Goal: Obtain resource: Obtain resource

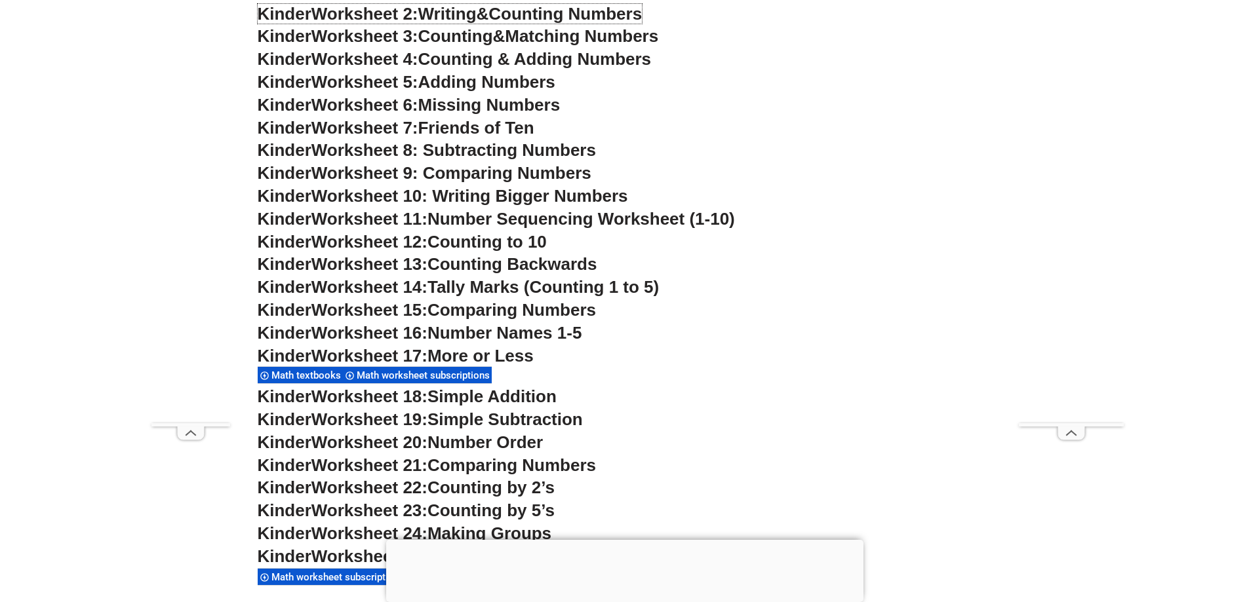
scroll to position [918, 0]
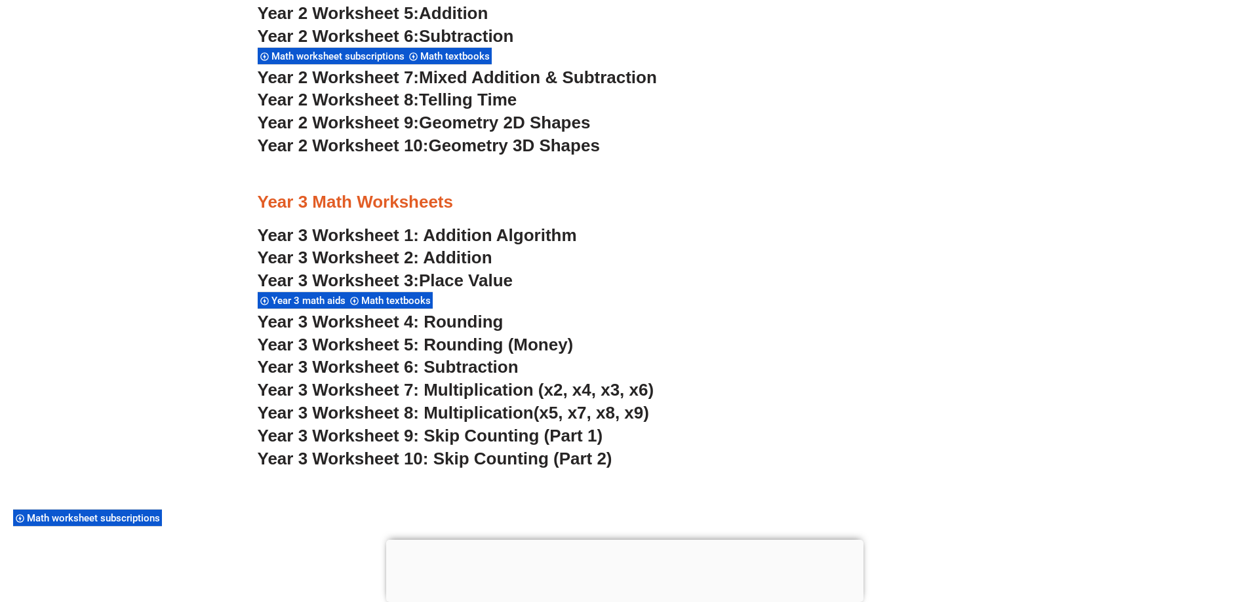
scroll to position [914, 0]
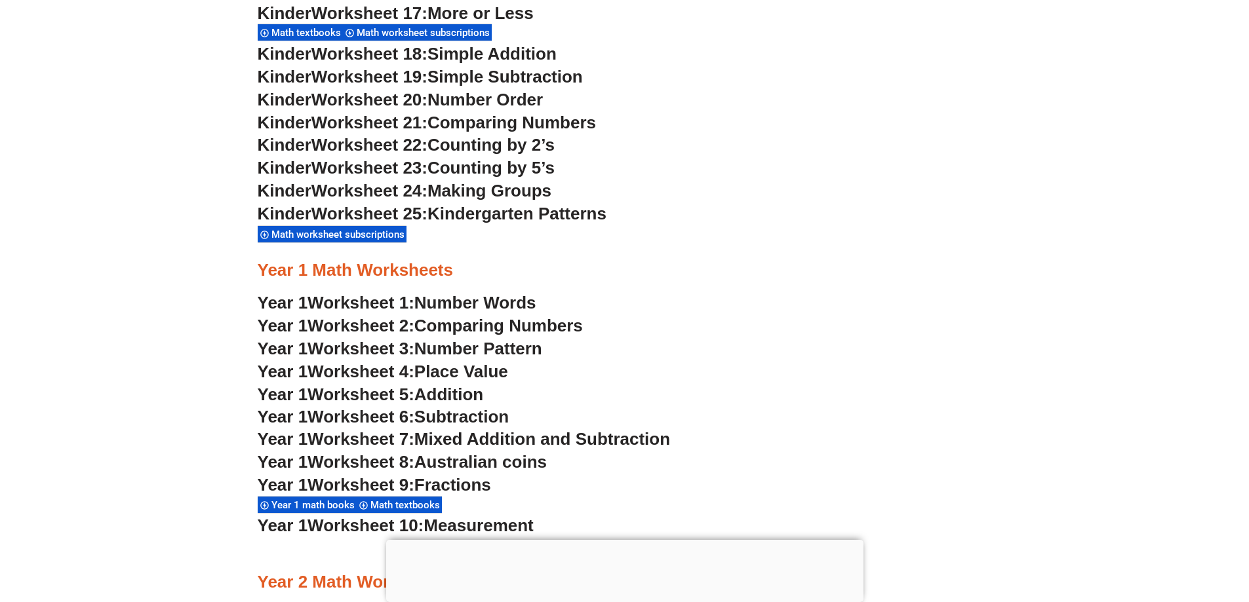
scroll to position [1176, 0]
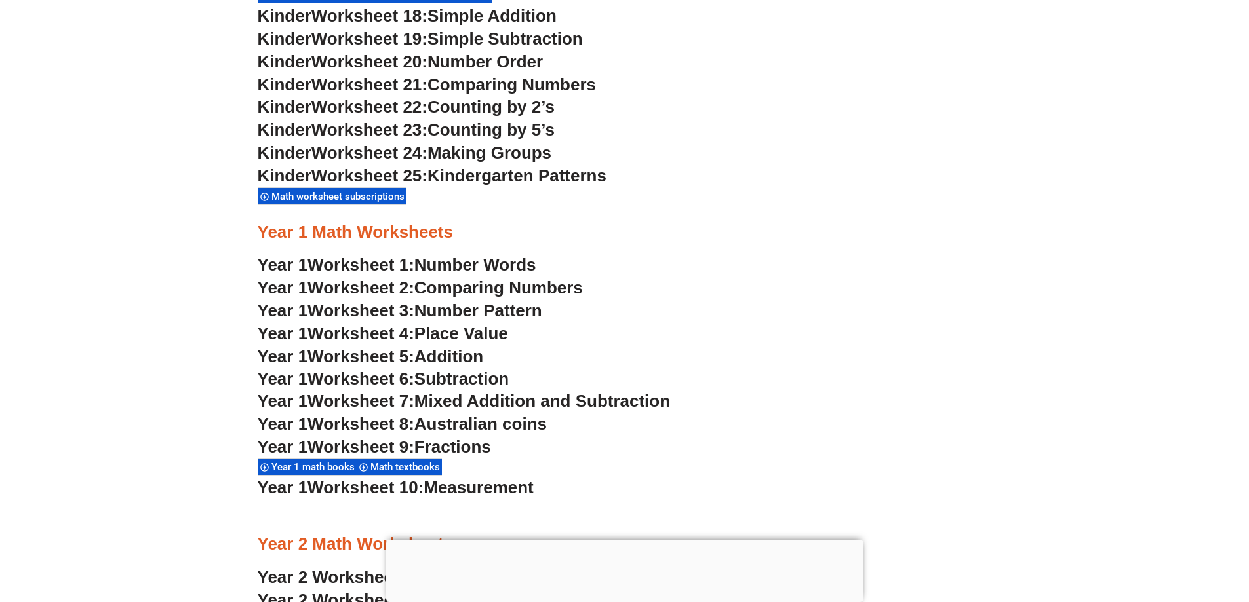
click at [425, 265] on span "Number Words" at bounding box center [475, 265] width 122 height 20
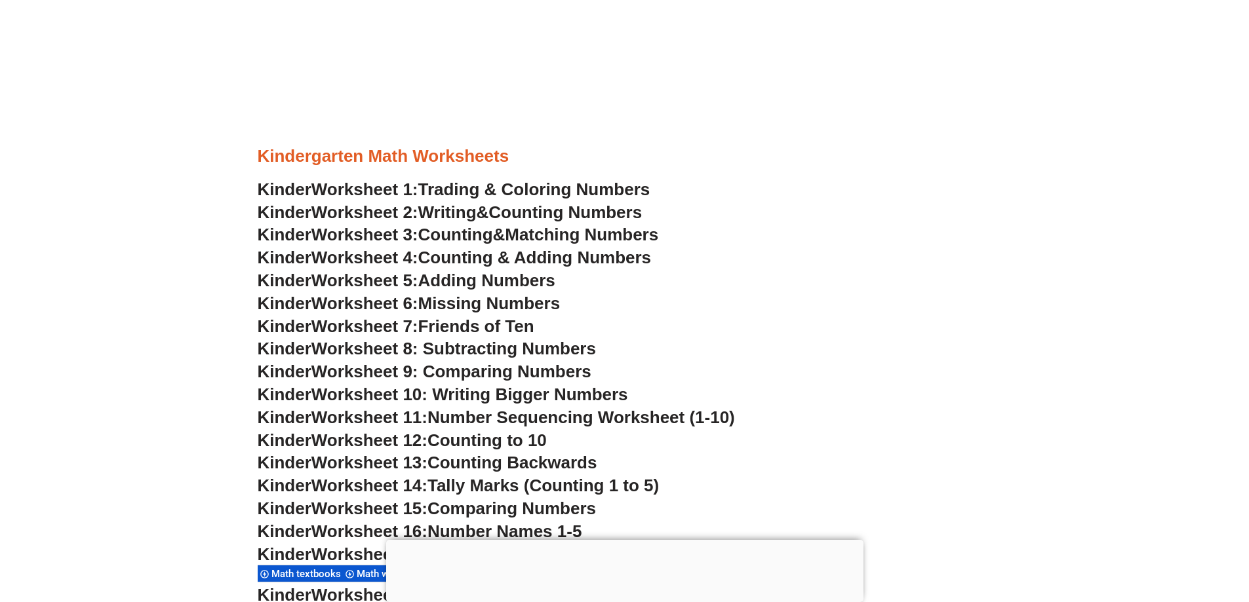
scroll to position [587, 0]
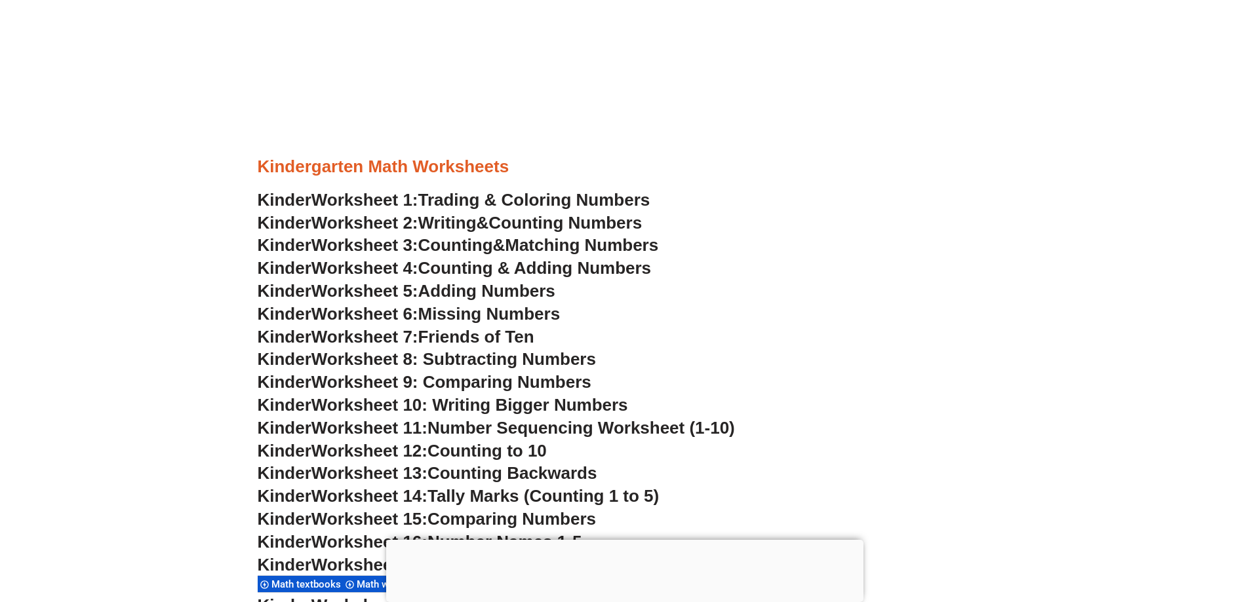
click at [449, 267] on span "Counting & Adding Numbers" at bounding box center [534, 268] width 233 height 20
click at [543, 294] on span "Adding Numbers" at bounding box center [486, 291] width 137 height 20
click at [506, 312] on span "Missing Numbers" at bounding box center [489, 314] width 142 height 20
click at [550, 359] on span "Worksheet 8: Subtracting Numbers" at bounding box center [453, 359] width 284 height 20
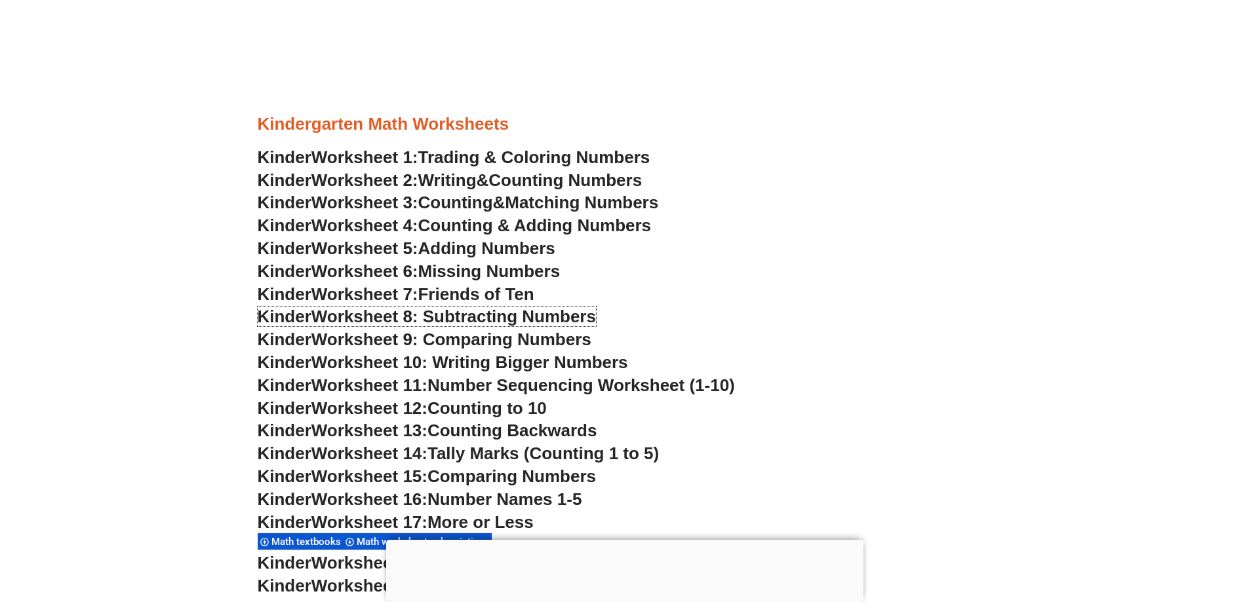
scroll to position [652, 0]
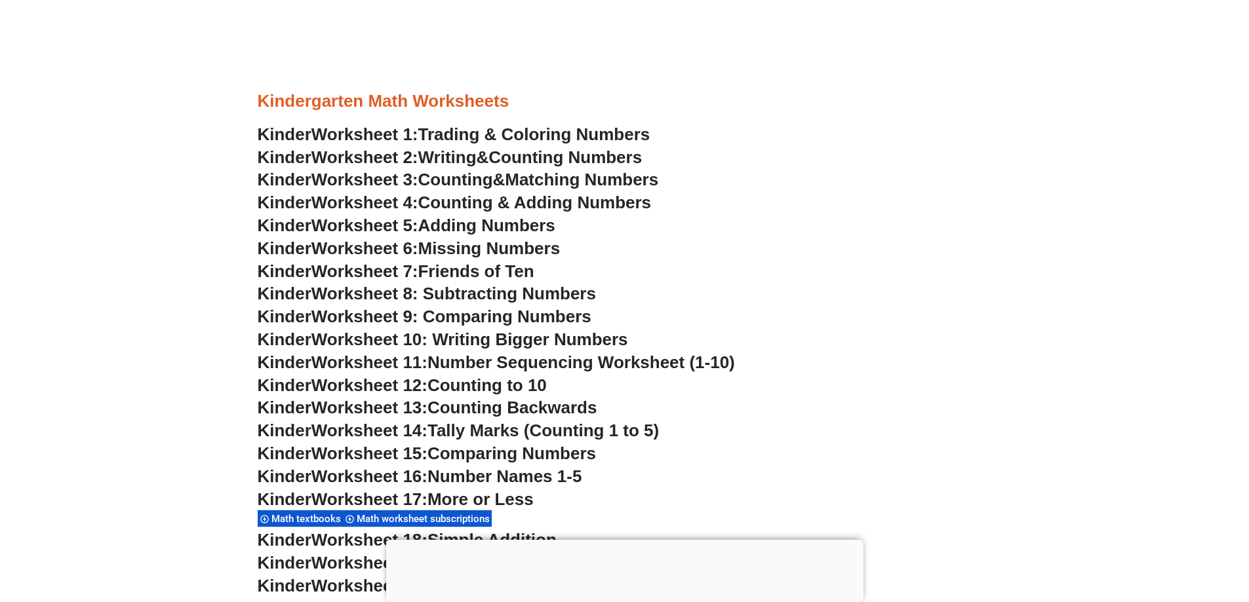
click at [266, 416] on span "Kinder" at bounding box center [285, 408] width 54 height 20
click at [427, 409] on span "Worksheet 13:" at bounding box center [369, 408] width 116 height 20
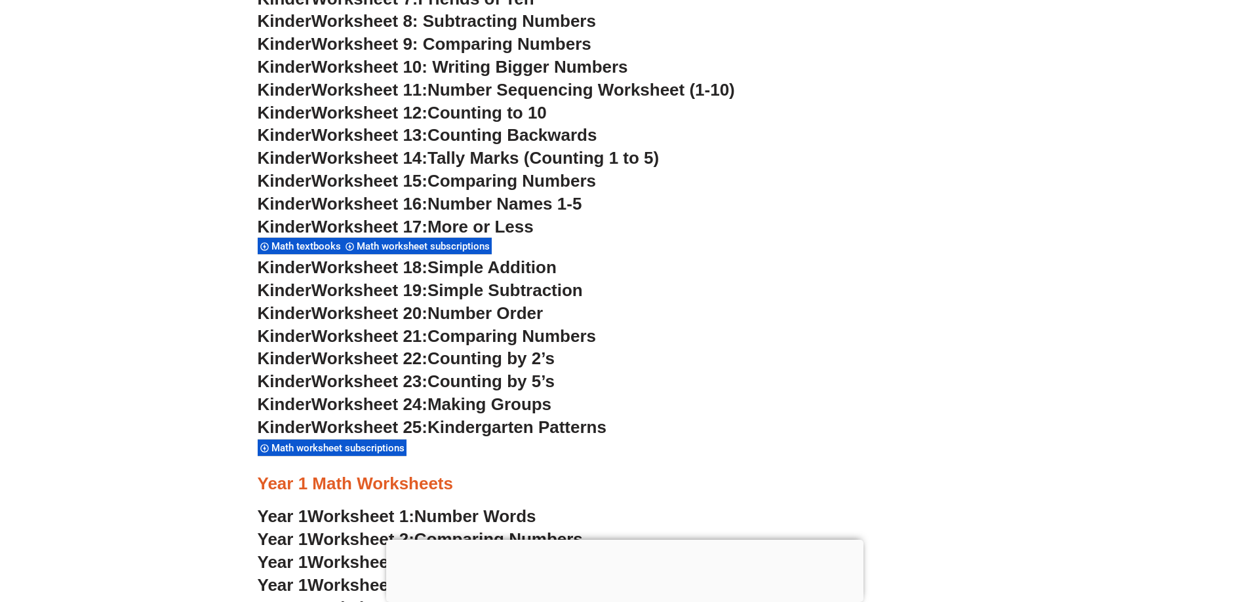
scroll to position [1045, 0]
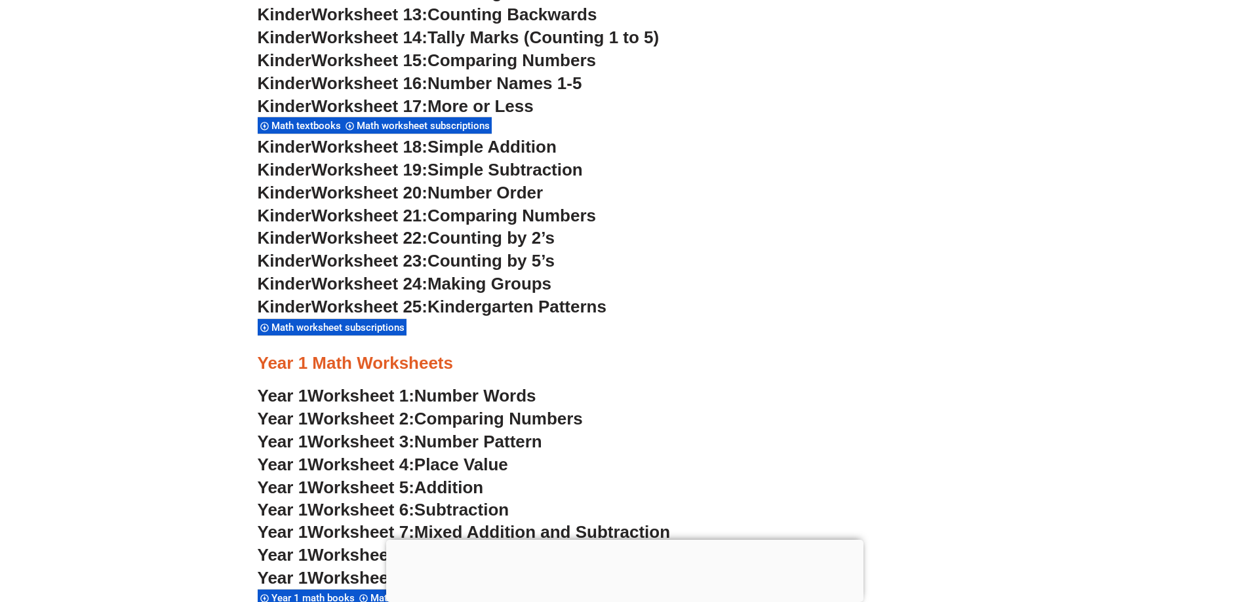
click at [463, 265] on span "Counting by 5’s" at bounding box center [490, 261] width 127 height 20
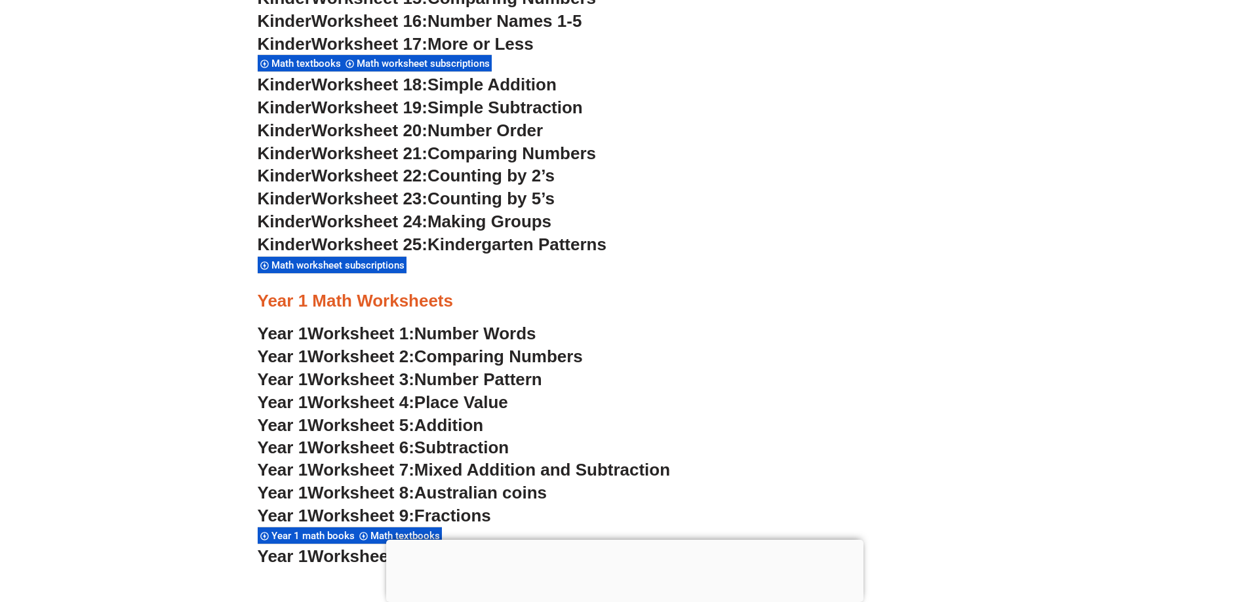
scroll to position [1373, 0]
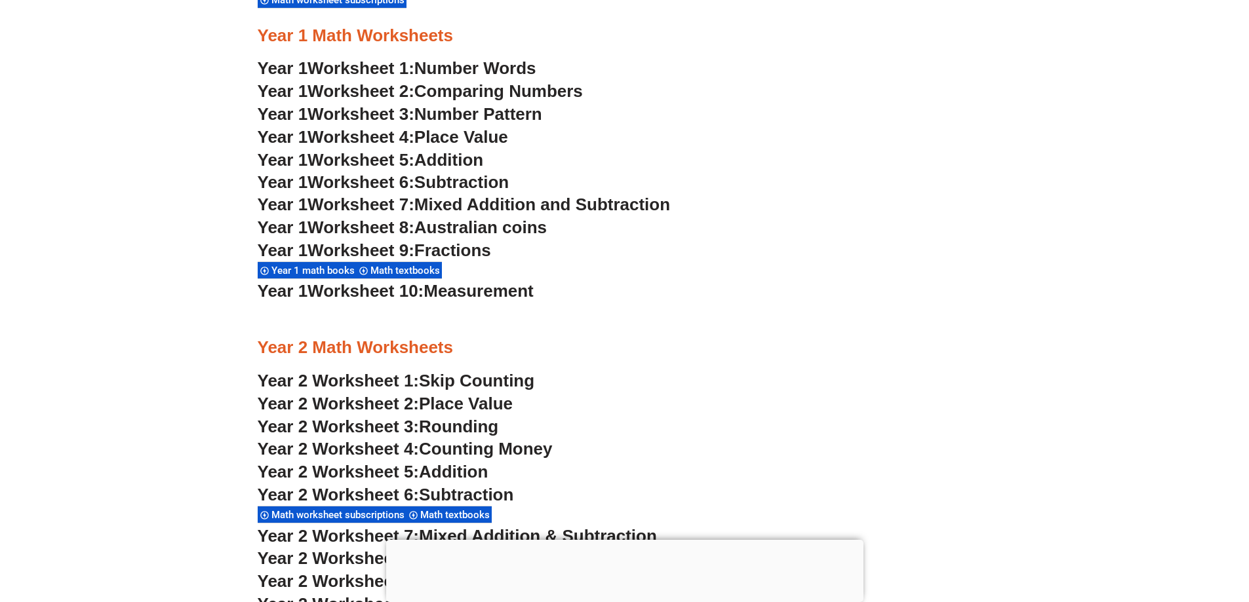
click at [310, 451] on span "Year 2 Worksheet 4:" at bounding box center [339, 449] width 162 height 20
click at [491, 176] on span "Subtraction" at bounding box center [461, 182] width 94 height 20
click at [444, 160] on span "Addition" at bounding box center [448, 160] width 69 height 20
click at [461, 134] on span "Place Value" at bounding box center [461, 137] width 94 height 20
click at [463, 204] on span "Mixed Addition and Subtraction" at bounding box center [542, 205] width 256 height 20
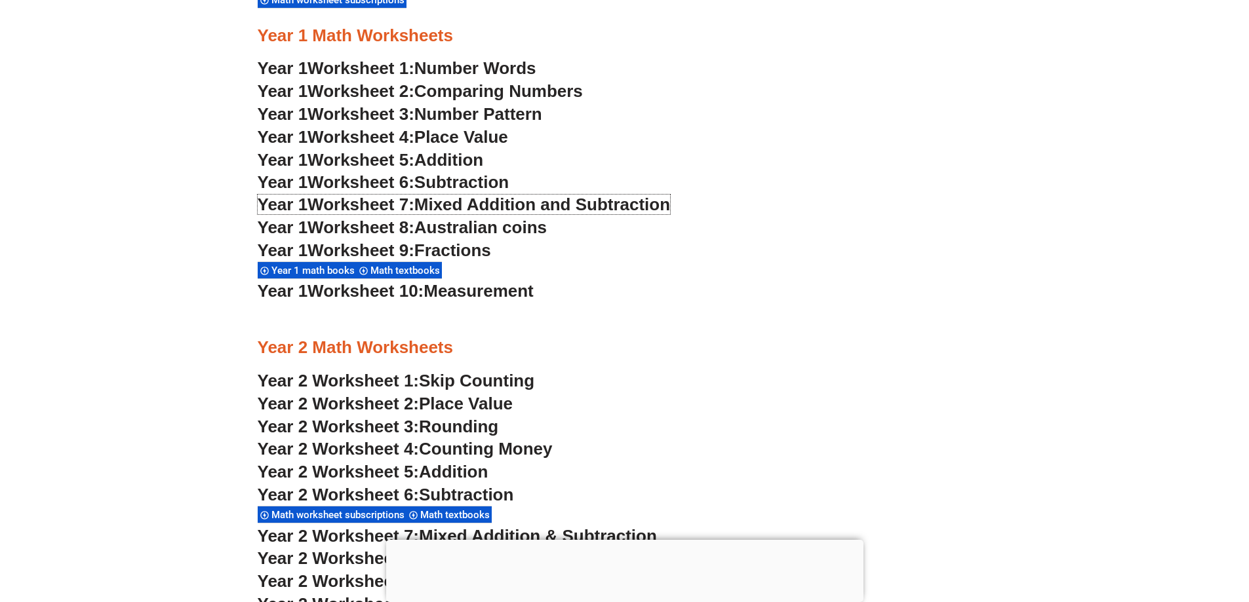
scroll to position [1635, 0]
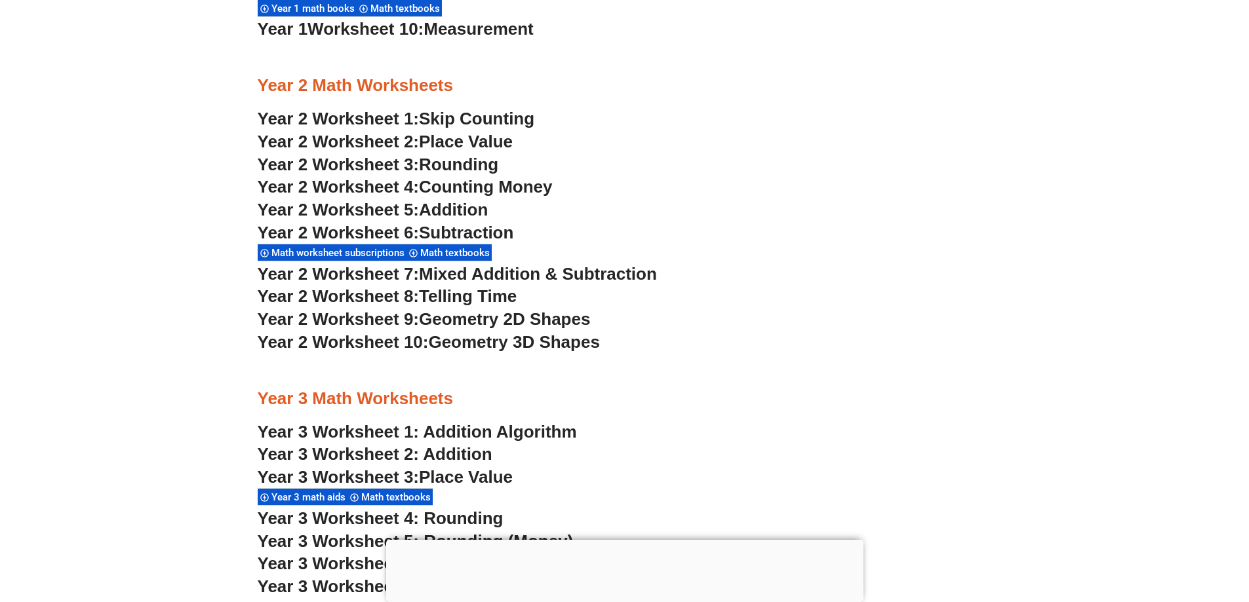
click at [479, 214] on span "Addition" at bounding box center [453, 210] width 69 height 20
click at [469, 119] on span "Skip Counting" at bounding box center [476, 119] width 115 height 20
